Goal: Navigation & Orientation: Find specific page/section

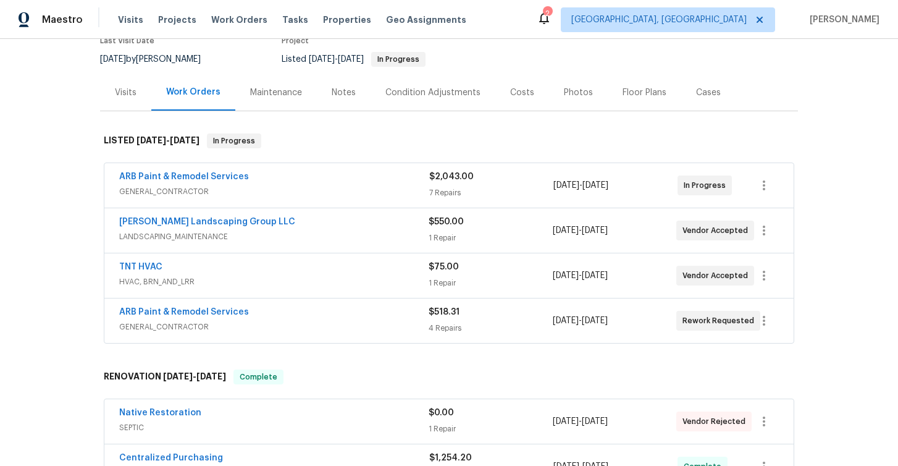
scroll to position [114, 0]
click at [211, 175] on link "ARB Paint & Remodel Services" at bounding box center [184, 175] width 130 height 9
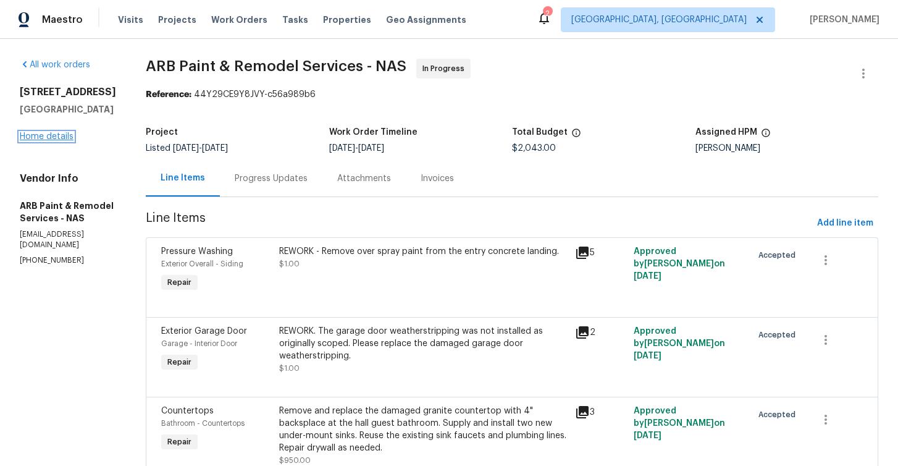
click at [46, 141] on link "Home details" at bounding box center [47, 136] width 54 height 9
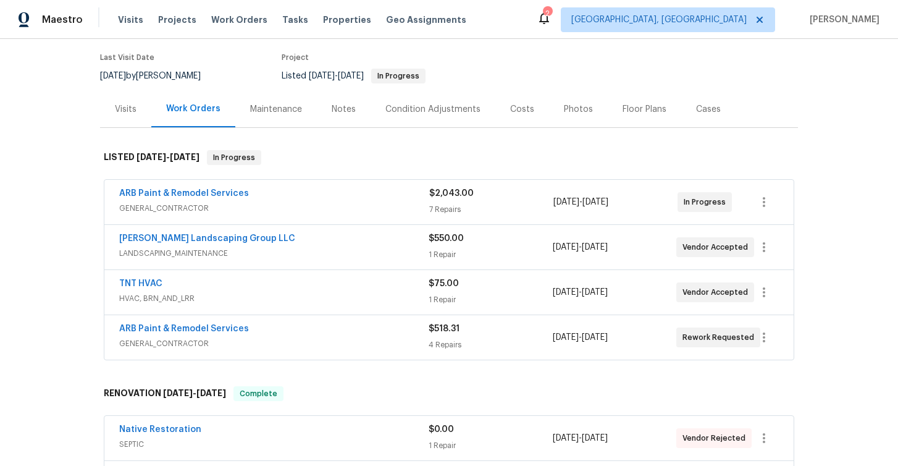
scroll to position [101, 0]
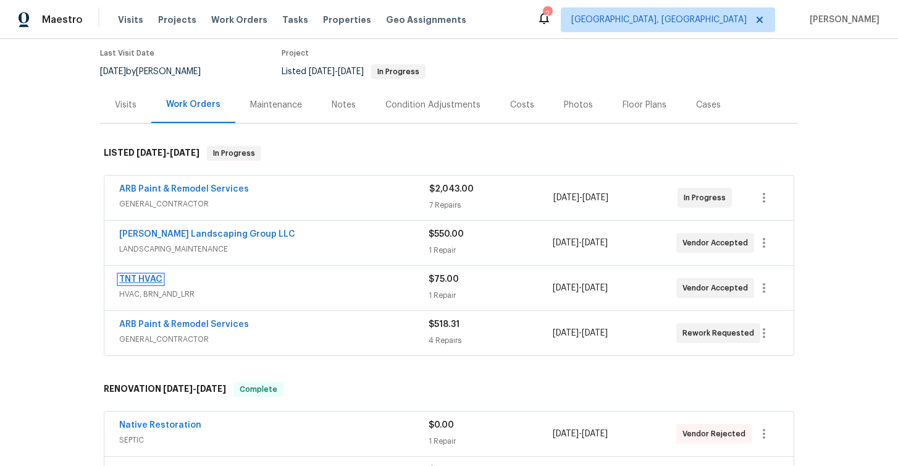
click at [146, 279] on link "TNT HVAC" at bounding box center [140, 279] width 43 height 9
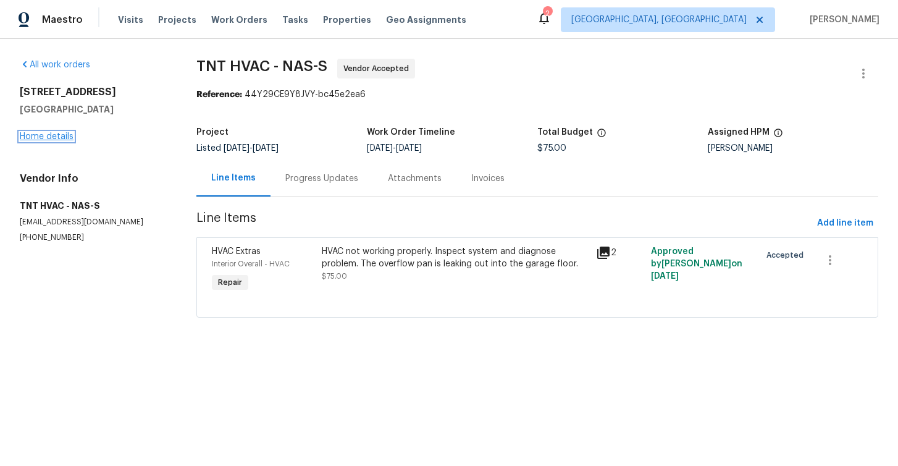
click at [43, 140] on link "Home details" at bounding box center [47, 136] width 54 height 9
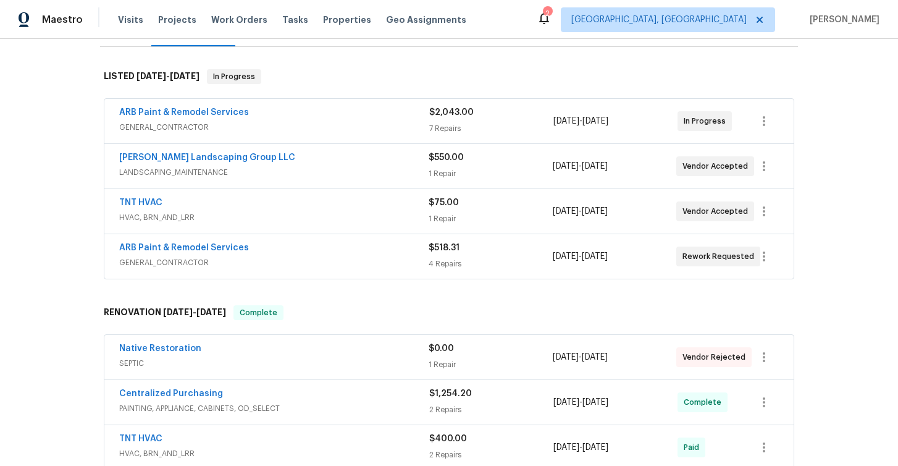
scroll to position [259, 0]
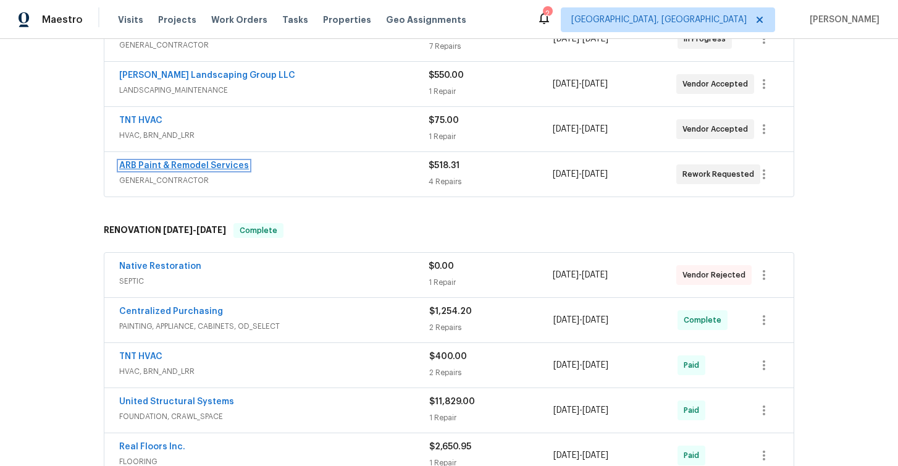
click at [186, 167] on link "ARB Paint & Remodel Services" at bounding box center [184, 165] width 130 height 9
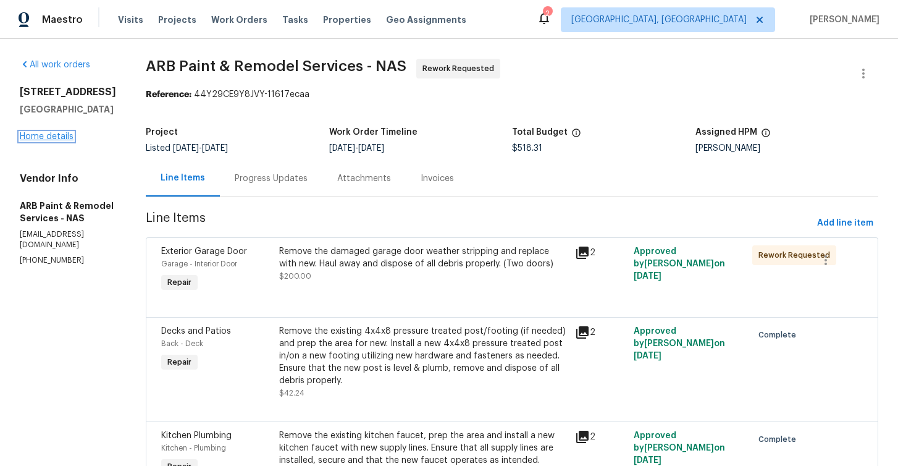
click at [53, 141] on link "Home details" at bounding box center [47, 136] width 54 height 9
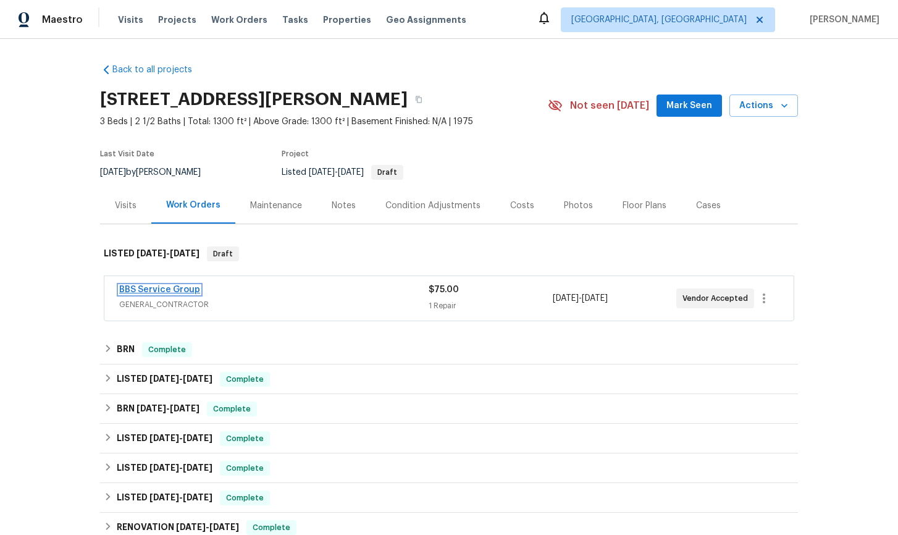
click at [174, 290] on link "BBS Service Group" at bounding box center [159, 289] width 81 height 9
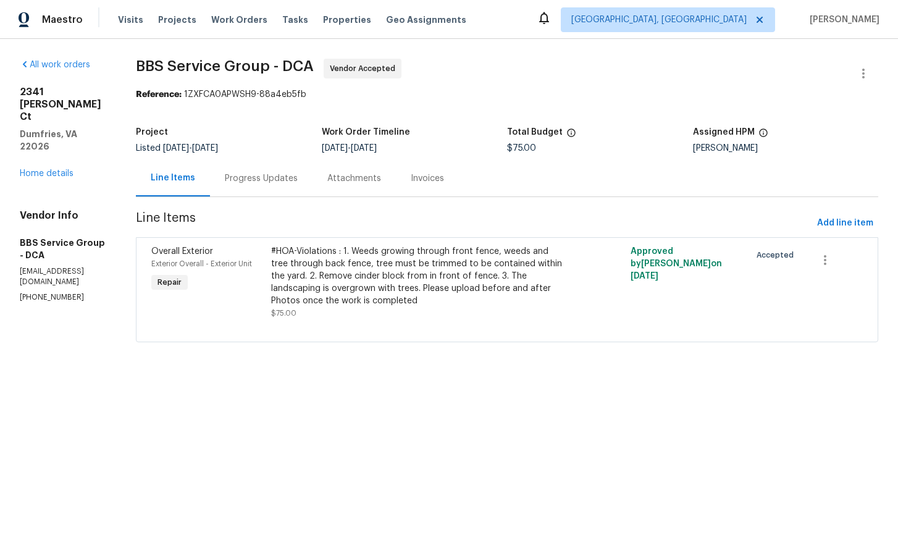
click at [270, 177] on div "Progress Updates" at bounding box center [261, 178] width 73 height 12
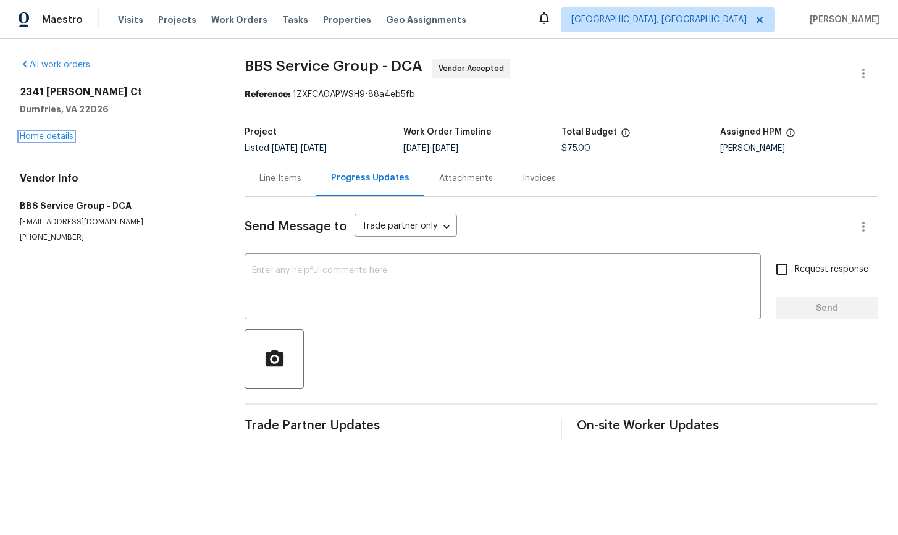
click at [58, 138] on link "Home details" at bounding box center [47, 136] width 54 height 9
